Goal: Task Accomplishment & Management: Use online tool/utility

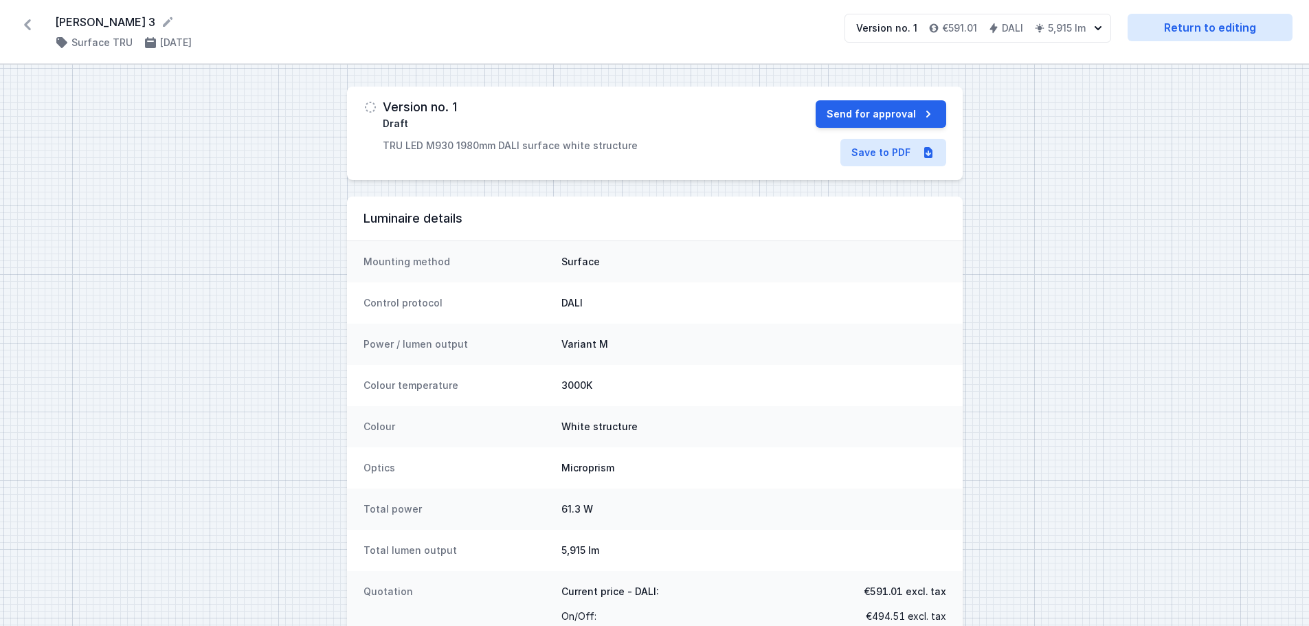
drag, startPoint x: 0, startPoint y: 0, endPoint x: 30, endPoint y: 27, distance: 40.4
click at [30, 27] on icon at bounding box center [27, 25] width 22 height 22
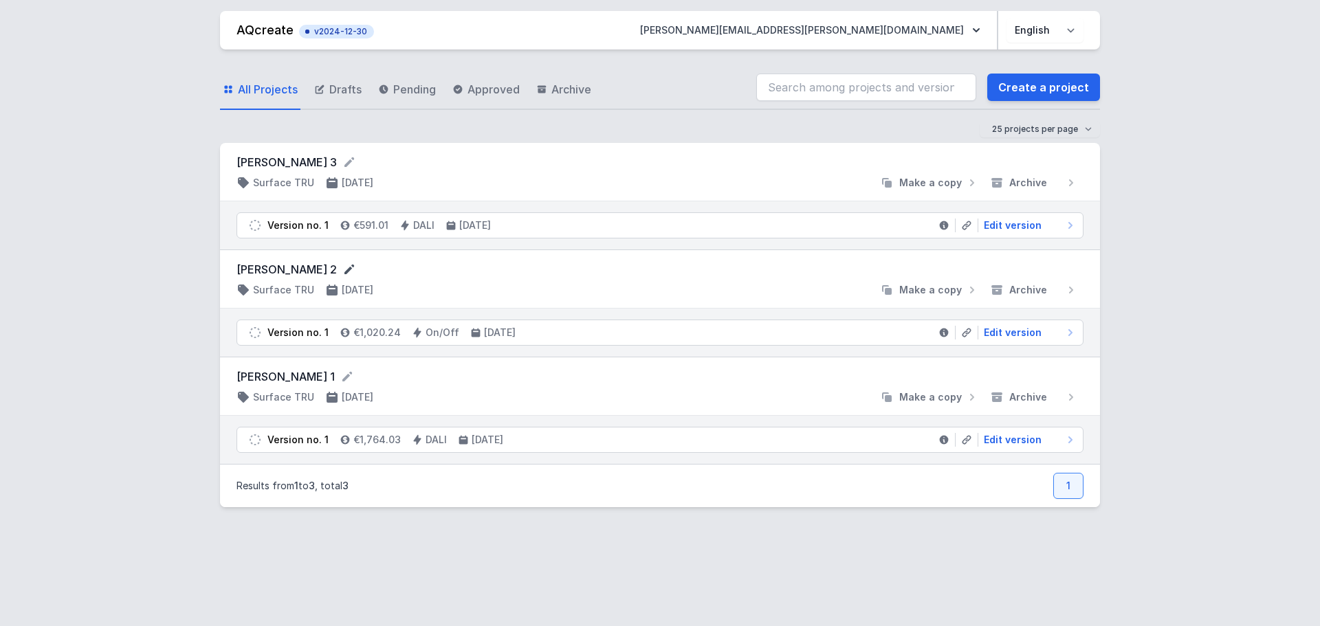
click at [344, 267] on icon at bounding box center [349, 270] width 10 height 10
click at [1012, 331] on span "Edit version" at bounding box center [1012, 333] width 58 height 14
select select "M"
select select "3000"
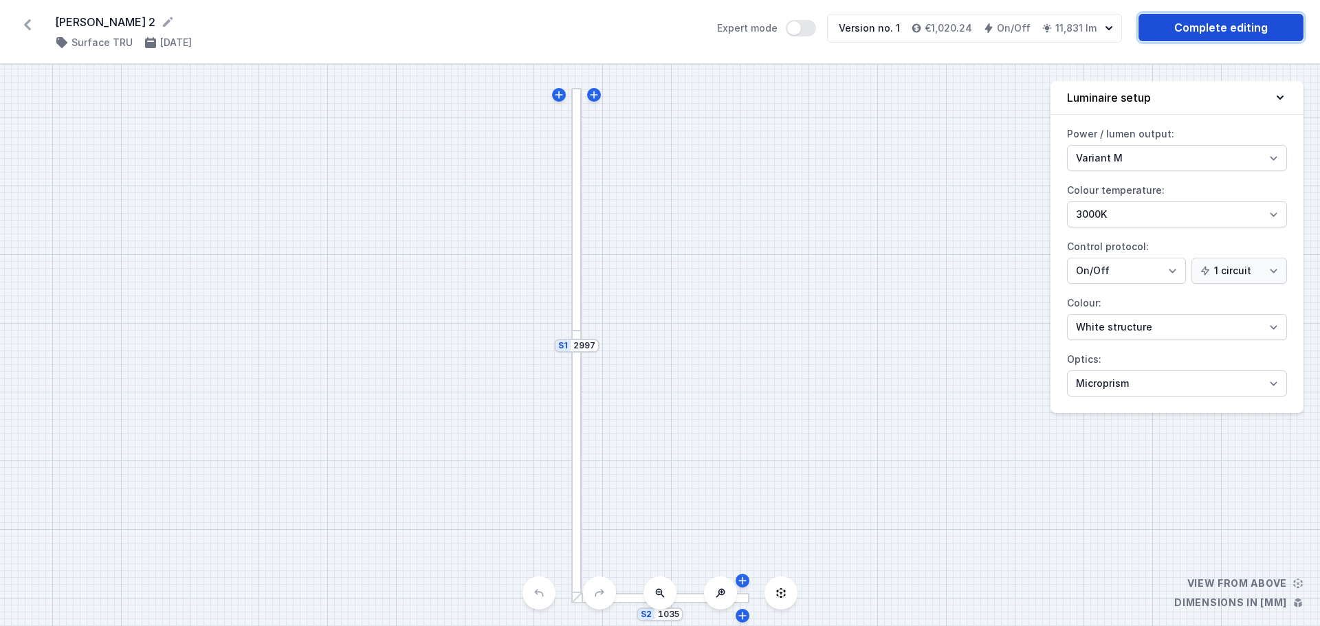
click at [1237, 30] on link "Complete editing" at bounding box center [1220, 27] width 165 height 27
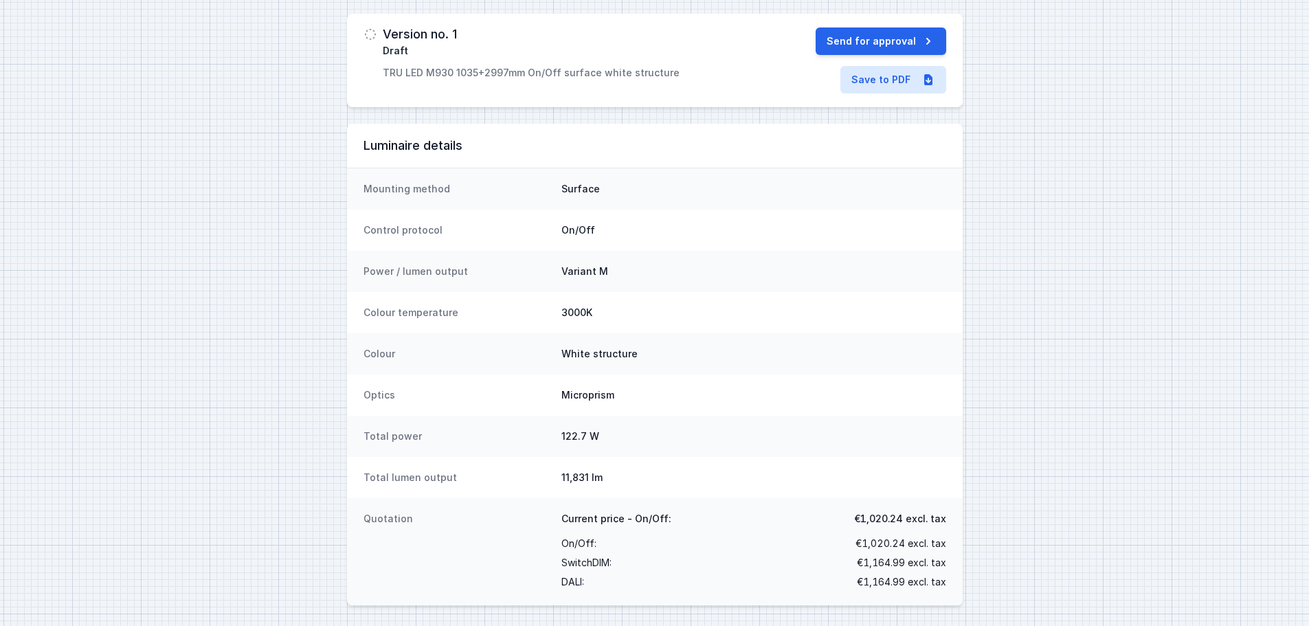
scroll to position [74, 0]
